Goal: Find specific page/section: Find specific page/section

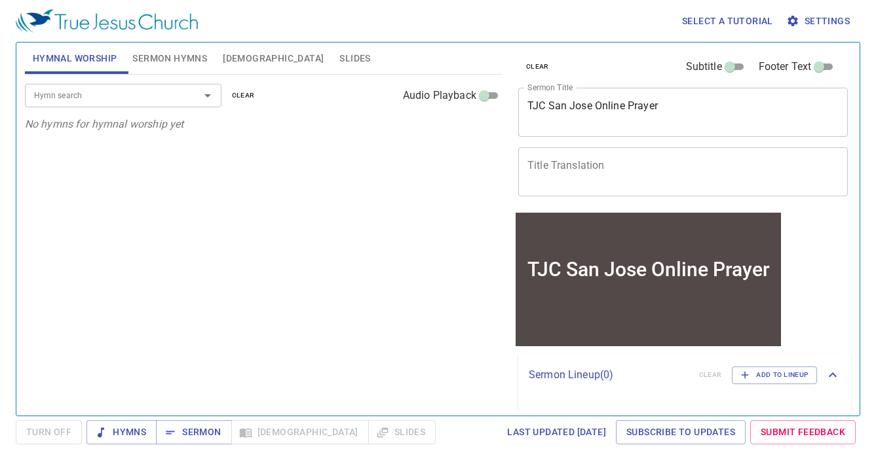
click at [251, 64] on button "[DEMOGRAPHIC_DATA]" at bounding box center [273, 58] width 117 height 31
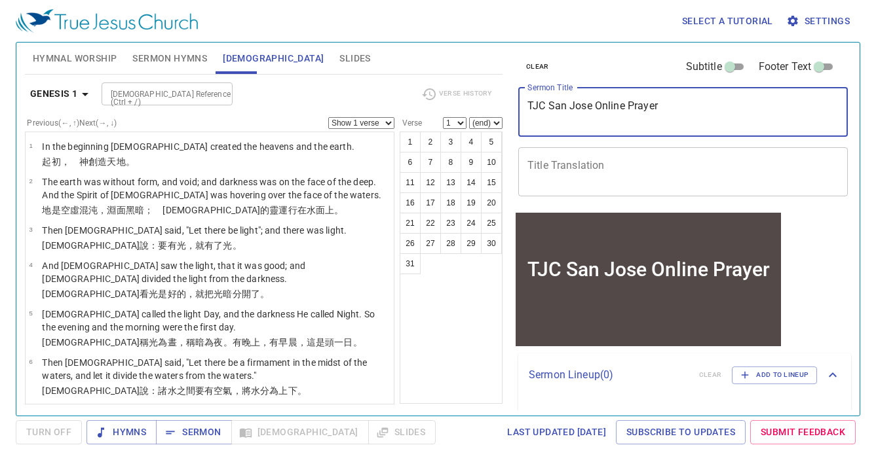
drag, startPoint x: 627, startPoint y: 107, endPoint x: 597, endPoint y: 106, distance: 30.2
click at [597, 106] on textarea "TJC San Jose Online Prayer" at bounding box center [682, 112] width 311 height 25
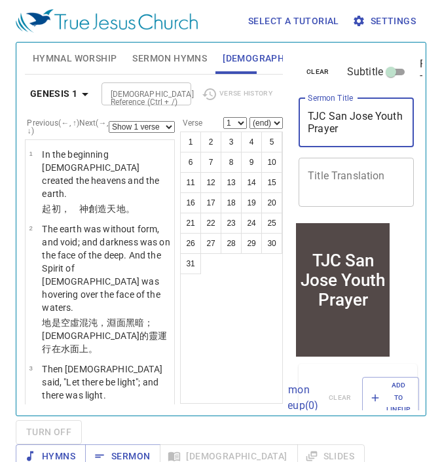
type textarea "TJC San Jose Youth Prayer"
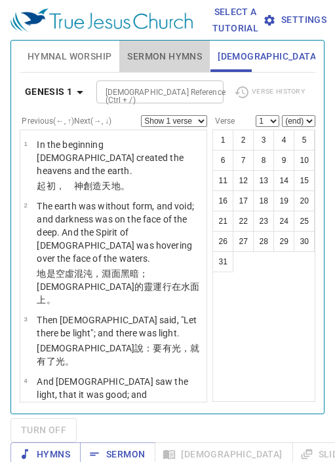
click at [157, 57] on span "Sermon Hymns" at bounding box center [164, 56] width 75 height 16
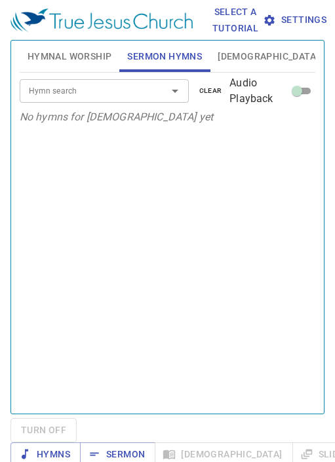
click at [139, 86] on input "Hymn search" at bounding box center [85, 90] width 122 height 15
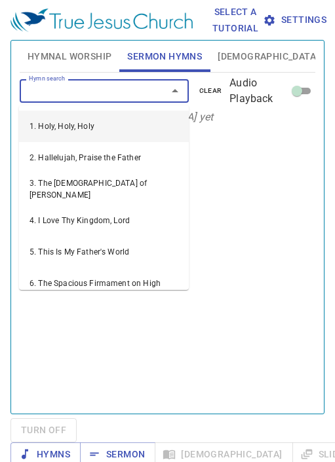
click at [233, 53] on span "[DEMOGRAPHIC_DATA]" at bounding box center [267, 56] width 101 height 16
